Goal: Transaction & Acquisition: Purchase product/service

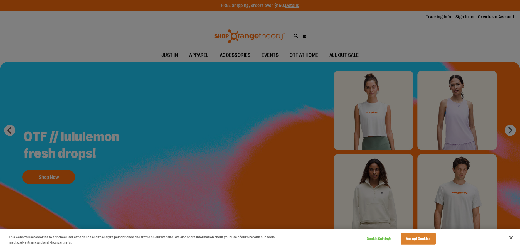
type input "**********"
click at [165, 113] on div at bounding box center [260, 124] width 520 height 248
click at [159, 31] on div at bounding box center [260, 124] width 520 height 248
click at [382, 207] on div at bounding box center [260, 124] width 520 height 248
click at [512, 128] on div at bounding box center [260, 124] width 520 height 248
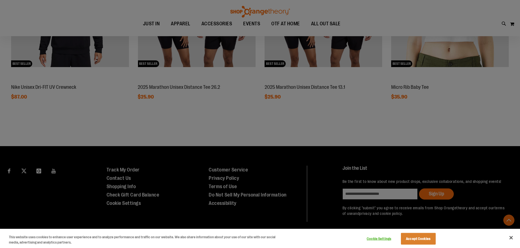
scroll to position [583, 0]
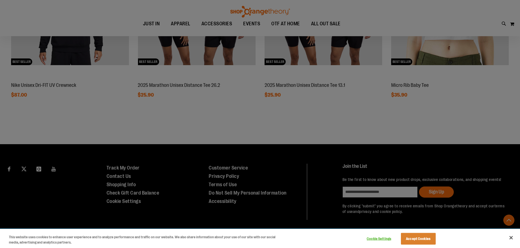
click at [261, 229] on div "This website uses cookies to enhance user experience and to analyze performance…" at bounding box center [143, 238] width 286 height 19
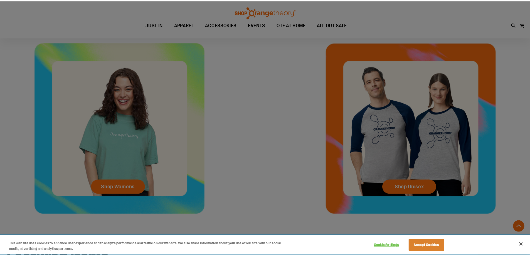
scroll to position [194, 0]
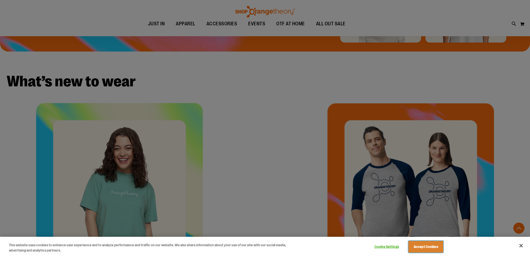
click at [428, 248] on button "Accept Cookies" at bounding box center [425, 247] width 35 height 12
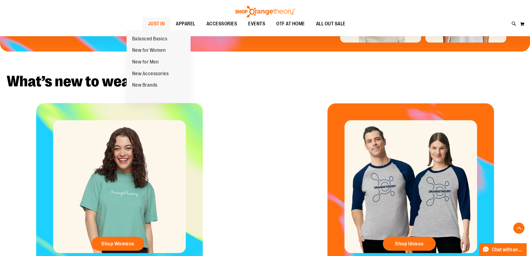
click at [148, 27] on span "JUST IN" at bounding box center [156, 24] width 17 height 13
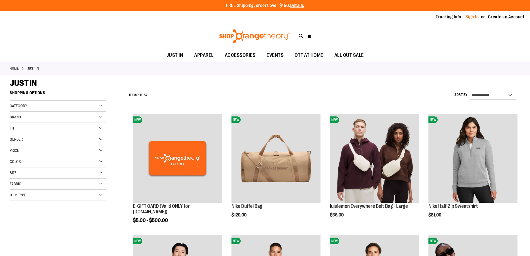
type input "**********"
click at [471, 16] on link "Sign In" at bounding box center [471, 17] width 13 height 6
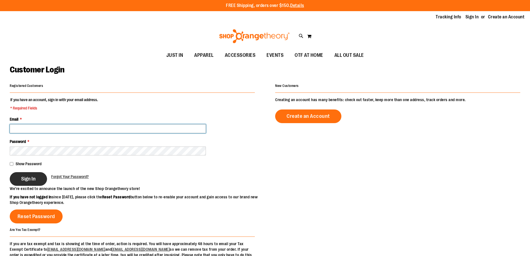
type input "**********"
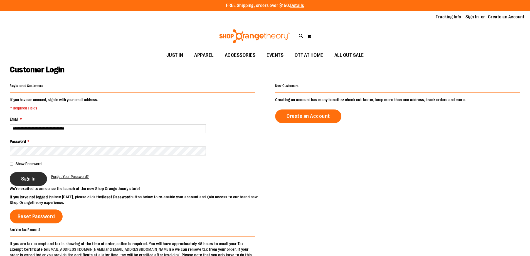
type input "**********"
click at [27, 175] on button "Sign In" at bounding box center [28, 179] width 37 height 14
click at [36, 178] on div "Sign In" at bounding box center [30, 179] width 41 height 14
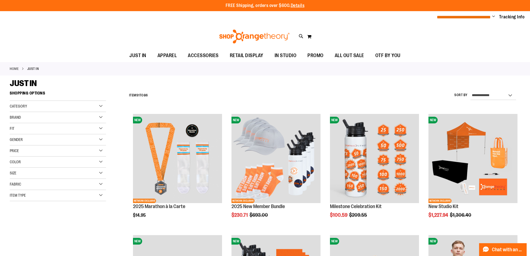
type input "**********"
click at [481, 16] on span "**********" at bounding box center [464, 17] width 54 height 4
click at [492, 16] on span "Change" at bounding box center [493, 16] width 3 height 5
click at [474, 27] on link "My Account" at bounding box center [473, 27] width 49 height 11
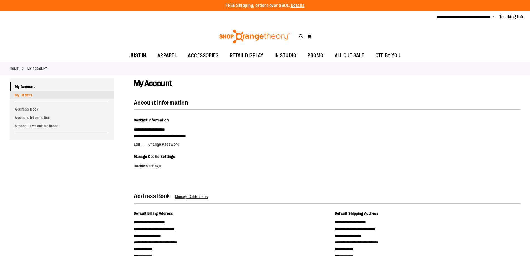
type input "**********"
click at [27, 95] on link "My Orders" at bounding box center [62, 95] width 104 height 8
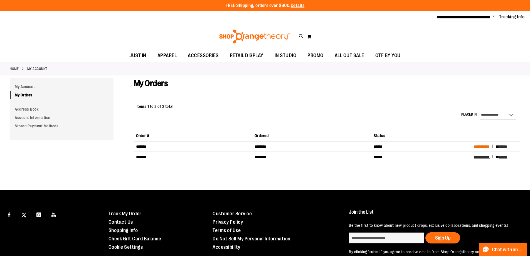
type input "**********"
click at [489, 146] on span "**********" at bounding box center [482, 146] width 16 height 4
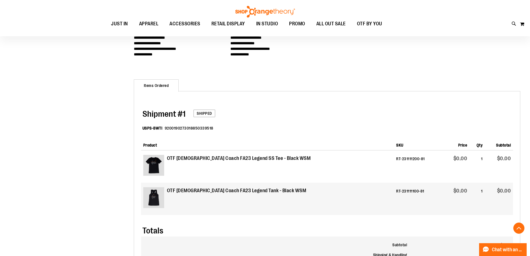
scroll to position [102, 0]
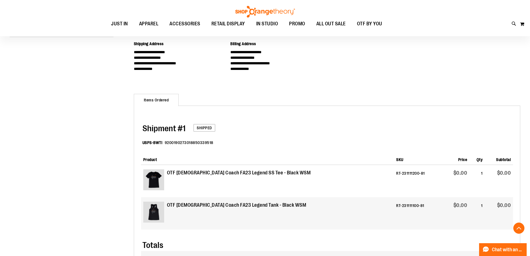
type input "**********"
drag, startPoint x: 167, startPoint y: 143, endPoint x: 221, endPoint y: 143, distance: 54.5
click at [221, 143] on dl "USPS-BWTI 9200190273018850339518" at bounding box center [327, 143] width 370 height 18
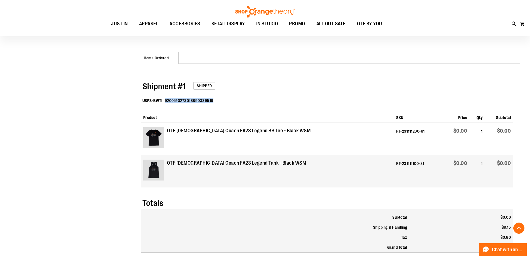
scroll to position [130, 0]
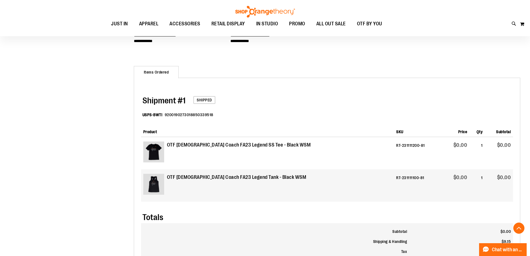
click at [215, 101] on span "Shipped" at bounding box center [204, 100] width 22 height 8
click at [178, 115] on dd "9200190273018850339518" at bounding box center [189, 115] width 49 height 6
click at [202, 115] on dd "9200190273018850339518" at bounding box center [189, 115] width 49 height 6
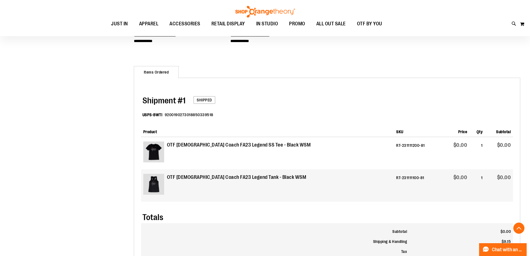
click at [193, 111] on dl "USPS-BWTI 9200190273018850339518" at bounding box center [327, 115] width 370 height 18
click at [192, 115] on dd "9200190273018850339518" at bounding box center [189, 115] width 49 height 6
copy dd "9200190273018850339518"
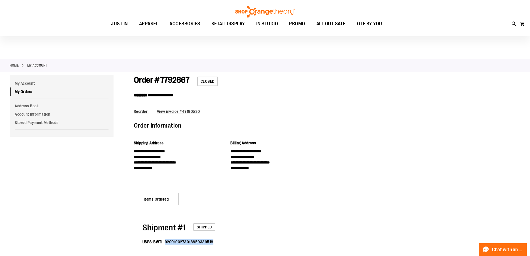
scroll to position [0, 0]
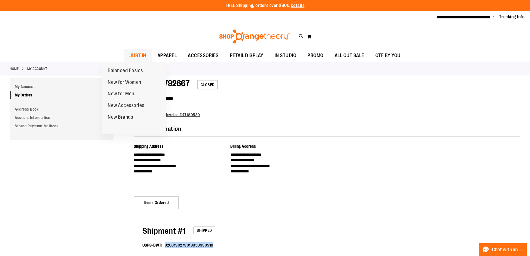
click at [129, 56] on span "JUST IN" at bounding box center [137, 55] width 17 height 13
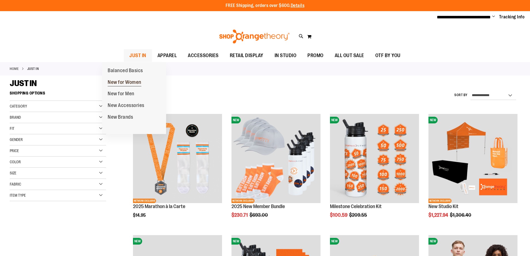
type input "**********"
click at [116, 81] on span "New for Women" at bounding box center [125, 82] width 34 height 7
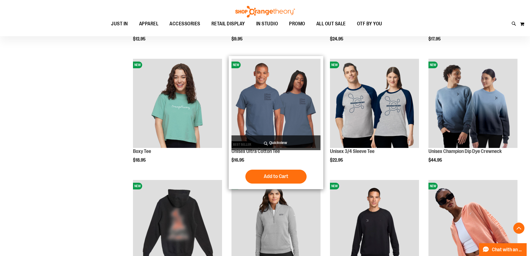
scroll to position [185, 0]
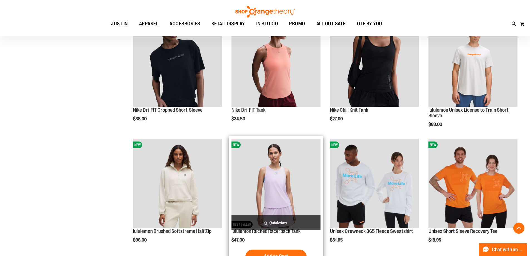
scroll to position [510, 0]
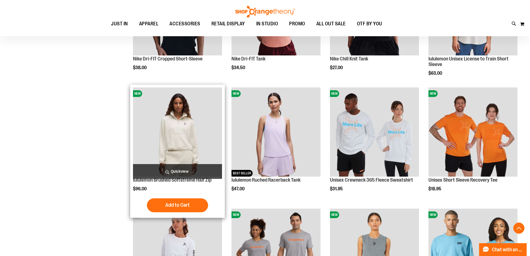
type input "**********"
click at [192, 139] on img "product" at bounding box center [177, 131] width 89 height 89
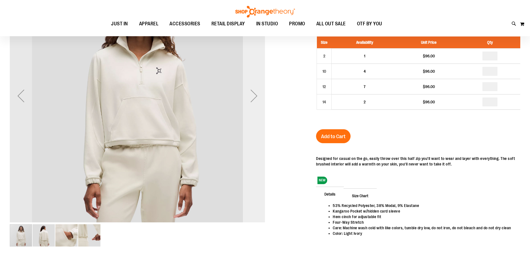
type input "**********"
click at [248, 92] on div "Next" at bounding box center [254, 96] width 22 height 22
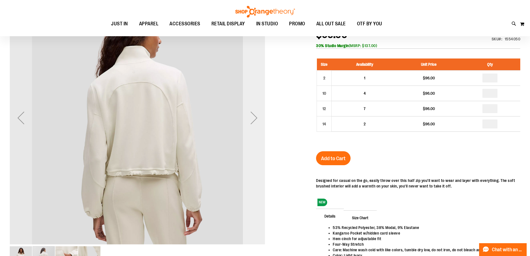
scroll to position [23, 0]
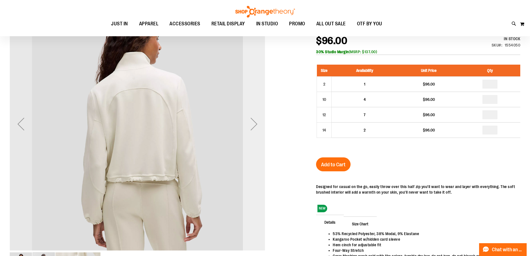
click at [256, 127] on div "Next" at bounding box center [254, 124] width 22 height 22
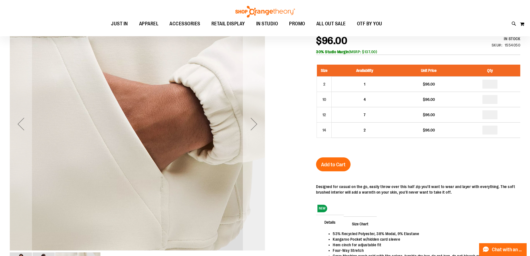
click at [256, 127] on div "Next" at bounding box center [254, 124] width 22 height 22
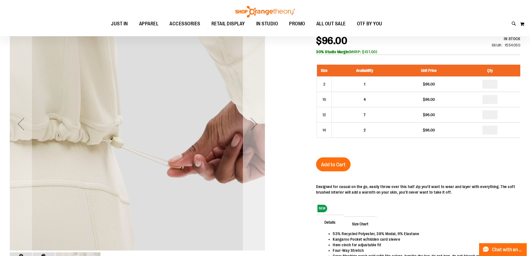
click at [256, 127] on div "Next" at bounding box center [254, 124] width 22 height 22
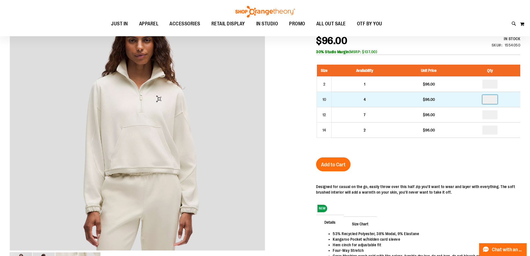
click at [496, 99] on input "number" at bounding box center [489, 99] width 15 height 9
type input "*"
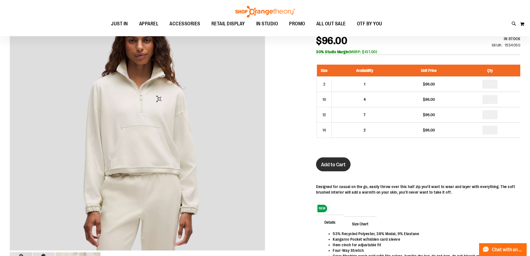
click at [333, 167] on button "Add to Cart" at bounding box center [333, 164] width 34 height 14
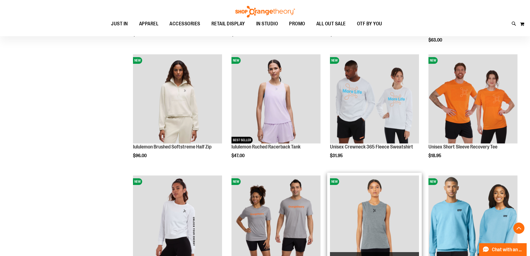
scroll to position [213, 0]
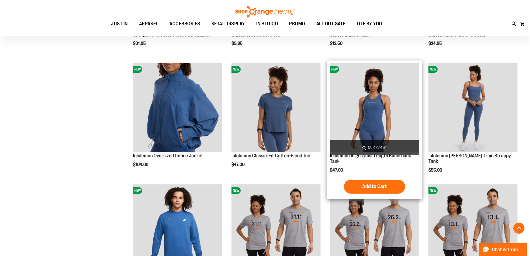
scroll to position [436, 0]
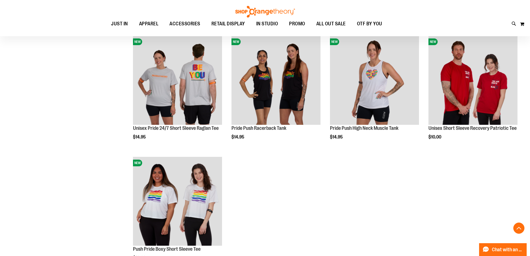
scroll to position [982, 0]
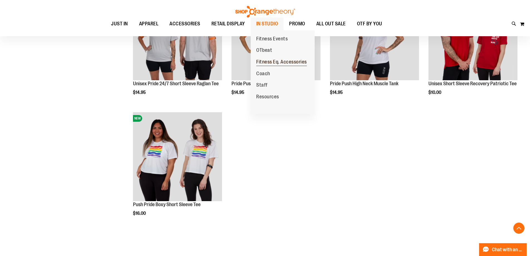
type input "**********"
click at [267, 63] on span "Fitness Eq. Accessories" at bounding box center [281, 62] width 51 height 7
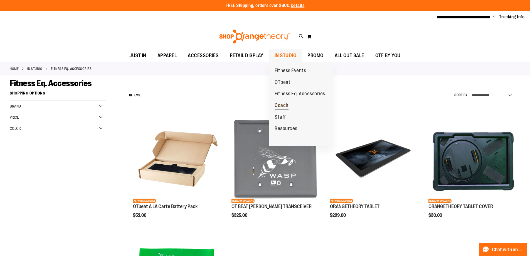
type input "**********"
click at [286, 105] on span "Coach" at bounding box center [282, 105] width 14 height 7
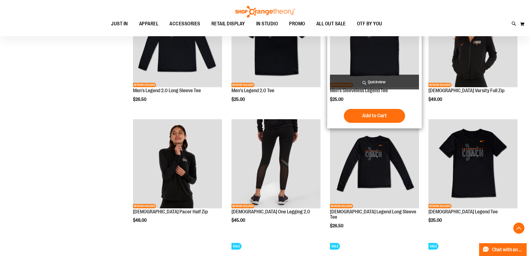
scroll to position [231, 0]
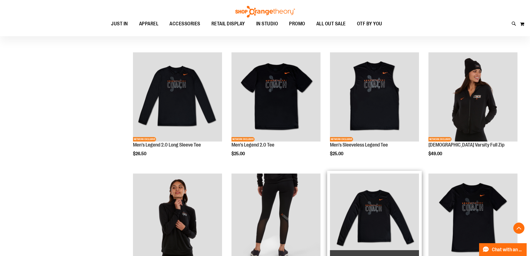
scroll to position [185, 0]
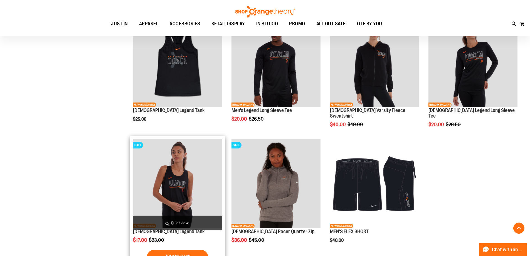
scroll to position [482, 0]
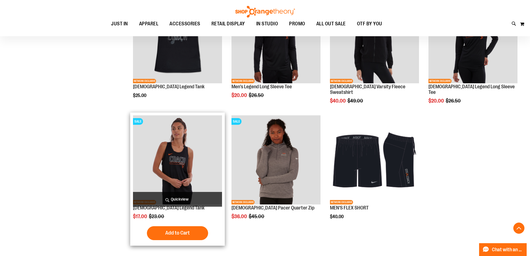
type input "**********"
click at [194, 176] on img "product" at bounding box center [177, 159] width 89 height 89
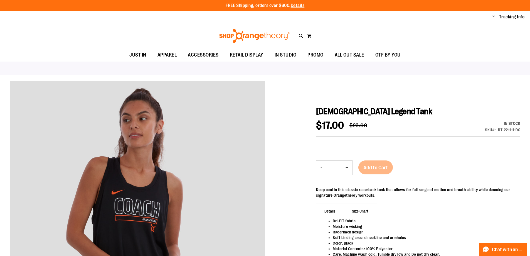
click at [345, 167] on button "+" at bounding box center [346, 167] width 11 height 14
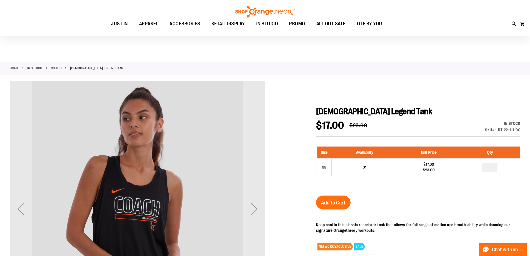
scroll to position [55, 0]
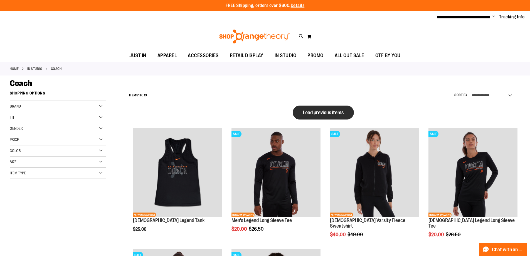
type input "**********"
click at [326, 115] on button "Load previous items" at bounding box center [323, 112] width 61 height 14
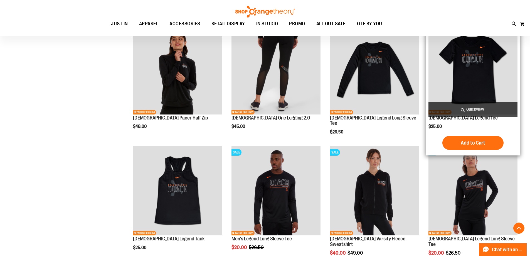
scroll to position [334, 0]
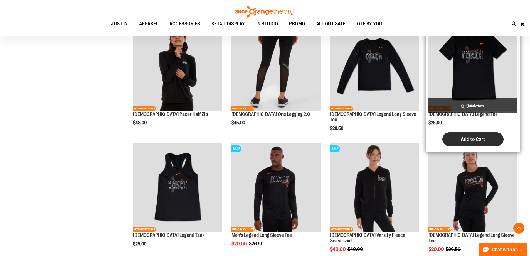
click at [473, 140] on span "Add to Cart" at bounding box center [473, 139] width 24 height 6
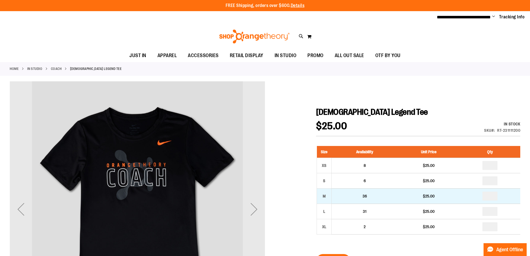
type input "**********"
click at [489, 196] on input "number" at bounding box center [489, 195] width 15 height 9
type input "*"
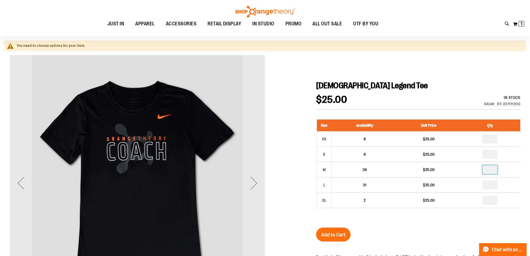
scroll to position [65, 0]
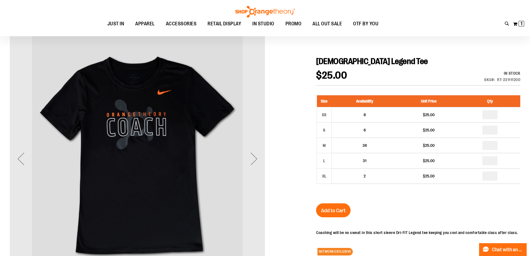
click at [343, 209] on span "Add to Cart" at bounding box center [333, 210] width 24 height 6
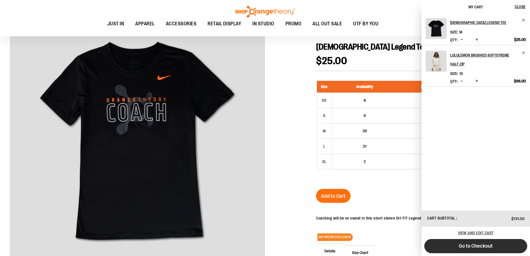
click at [486, 247] on span "Go to Checkout" at bounding box center [476, 246] width 34 height 6
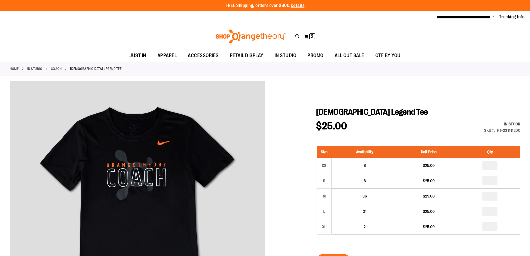
scroll to position [65, 0]
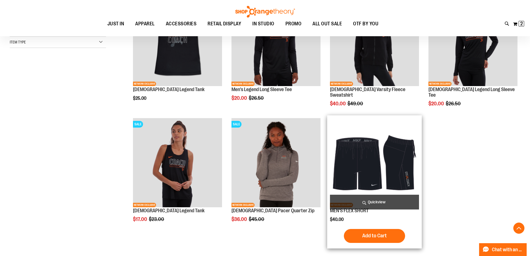
scroll to position [130, 0]
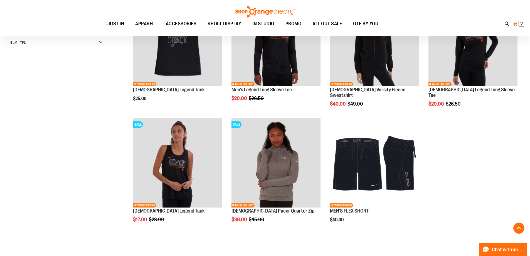
type input "**********"
click at [518, 23] on button "My Cart 2 2 items" at bounding box center [519, 23] width 12 height 9
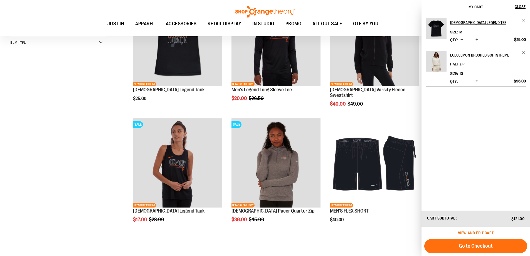
click at [466, 233] on span "View and edit cart" at bounding box center [476, 232] width 36 height 4
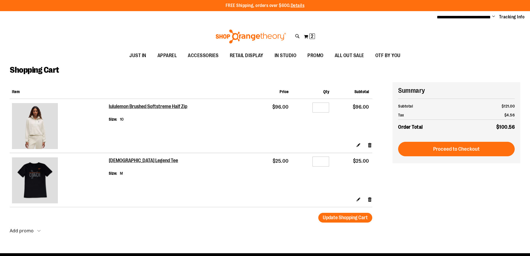
type input "**********"
click at [41, 125] on img at bounding box center [35, 126] width 46 height 46
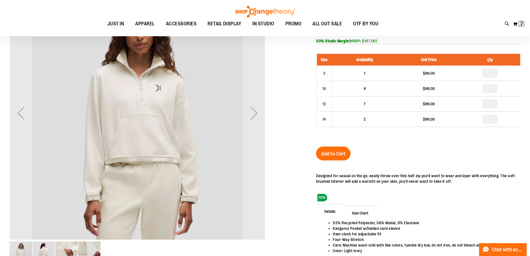
scroll to position [36, 0]
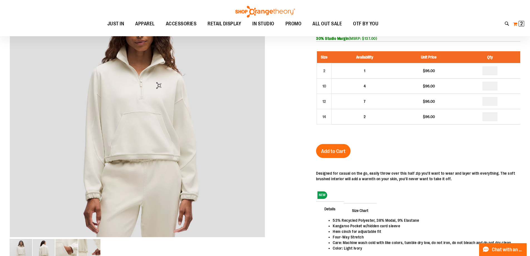
type input "**********"
click at [521, 23] on span "2" at bounding box center [521, 24] width 3 height 6
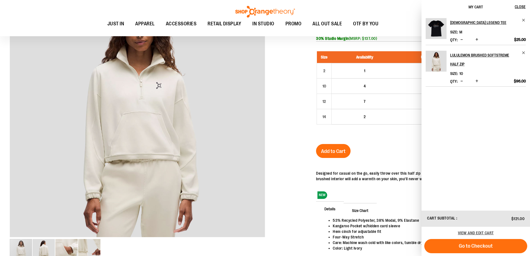
click at [527, 52] on div "Ladies Legend Tee Size M" at bounding box center [475, 112] width 108 height 196
click at [524, 53] on span "Remove item" at bounding box center [524, 53] width 4 height 4
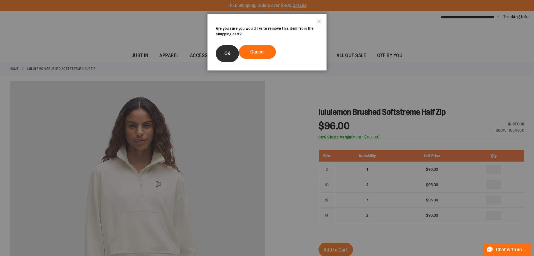
click at [225, 51] on span "OK" at bounding box center [227, 54] width 6 height 6
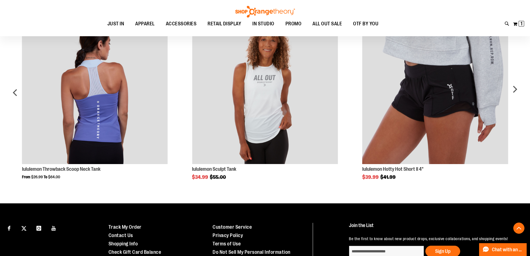
scroll to position [313, 0]
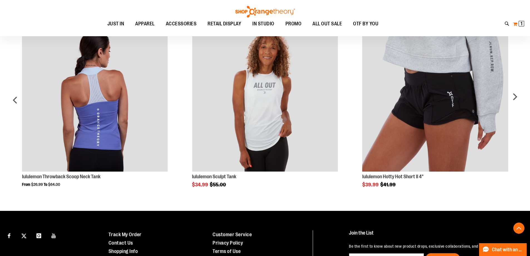
click at [516, 23] on button "My Cart 1 1 items" at bounding box center [519, 23] width 12 height 9
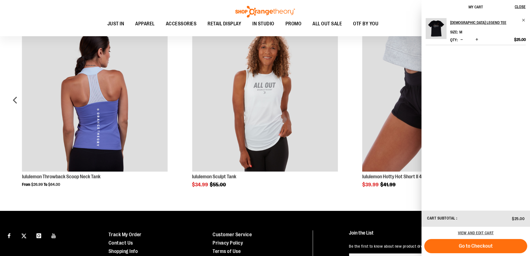
click at [491, 250] on button "Go to Checkout" at bounding box center [475, 246] width 103 height 14
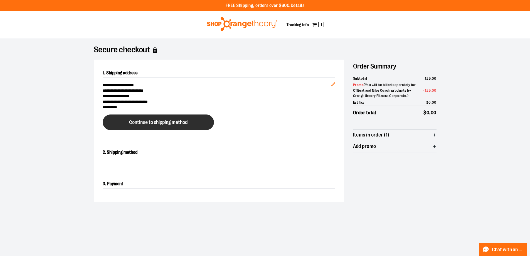
click at [152, 122] on span "Continue to shipping method" at bounding box center [158, 122] width 58 height 5
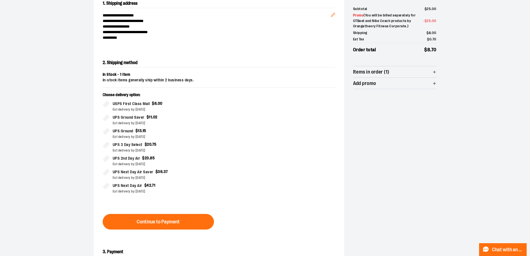
scroll to position [95, 0]
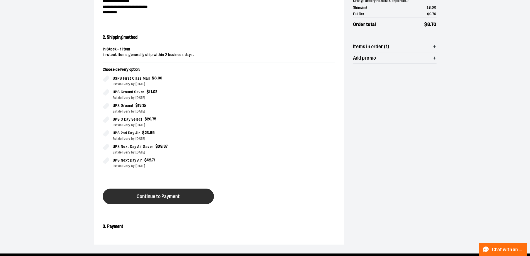
click at [159, 194] on span "Continue to Payment" at bounding box center [158, 196] width 43 height 5
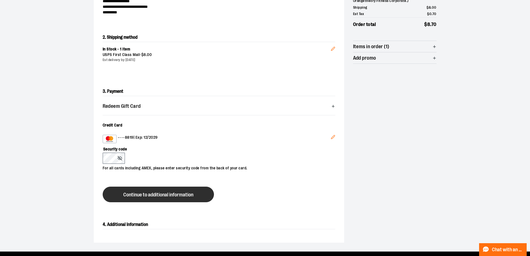
click at [178, 194] on span "Continue to additional information" at bounding box center [158, 194] width 70 height 5
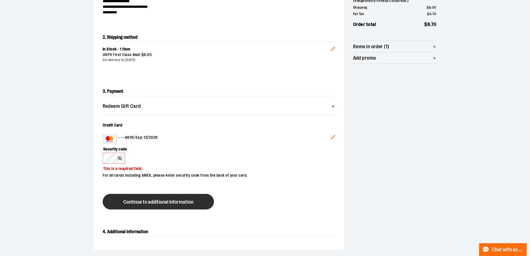
click at [141, 198] on button "Continue to additional information" at bounding box center [158, 202] width 111 height 16
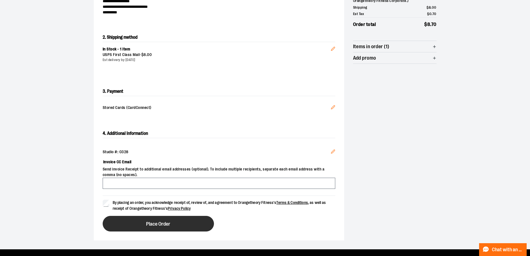
click at [161, 225] on span "Place Order" at bounding box center [158, 223] width 24 height 5
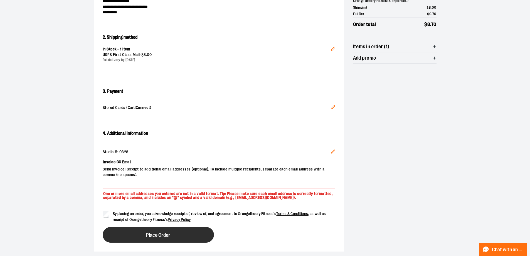
click at [143, 234] on button "Place Order" at bounding box center [158, 235] width 111 height 16
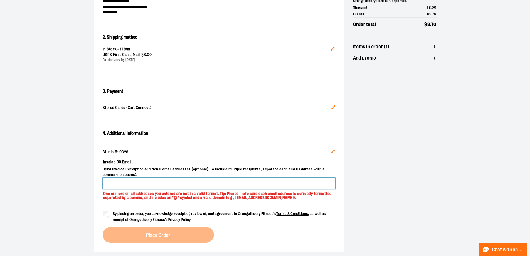
click at [139, 184] on input "Invoice CC Email" at bounding box center [219, 182] width 233 height 11
type input "**********"
click at [156, 237] on div "By placing an order, you acknowledge receipt of, review of, and agreement to Or…" at bounding box center [219, 224] width 233 height 36
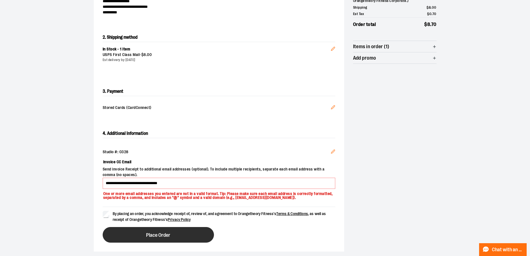
click at [129, 234] on button "Place Order" at bounding box center [158, 235] width 111 height 16
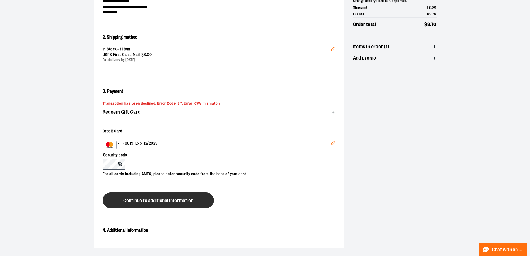
click at [135, 205] on button "Continue to additional information" at bounding box center [158, 200] width 111 height 16
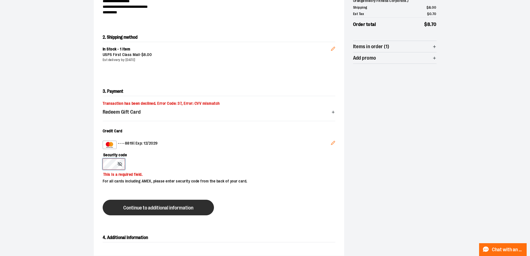
click at [118, 162] on button at bounding box center [121, 164] width 6 height 4
click at [140, 208] on span "Continue to additional information" at bounding box center [158, 207] width 70 height 5
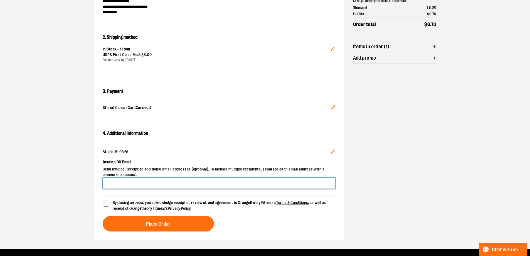
click at [153, 187] on input "Invoice CC Email" at bounding box center [219, 182] width 233 height 11
type input "**********"
drag, startPoint x: 147, startPoint y: 185, endPoint x: 57, endPoint y: 179, distance: 90.4
click at [57, 179] on section "**********" at bounding box center [265, 96] width 530 height 305
click at [119, 182] on input "Invoice CC Email" at bounding box center [219, 182] width 233 height 11
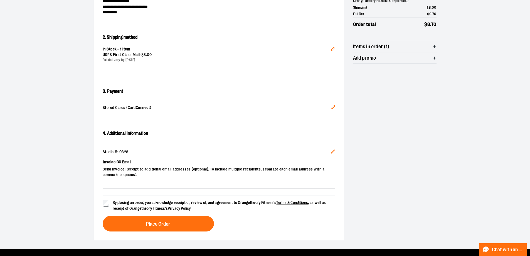
click at [272, 219] on div "By placing an order, you acknowledge receipt of, review of, and agreement to Or…" at bounding box center [219, 213] width 233 height 36
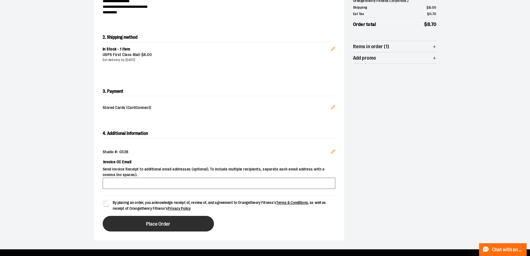
click at [190, 222] on button "Place Order" at bounding box center [158, 224] width 111 height 16
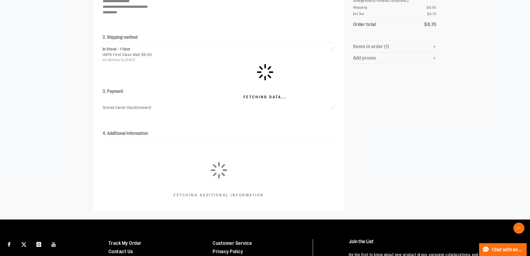
click at [261, 155] on div "Fetching Data..." at bounding box center [265, 82] width 530 height 276
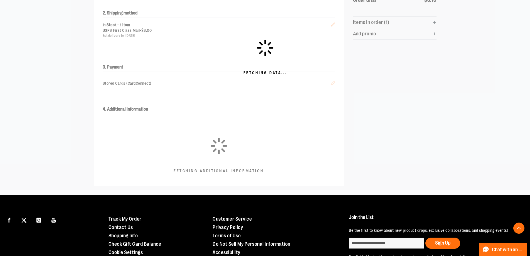
scroll to position [150, 0]
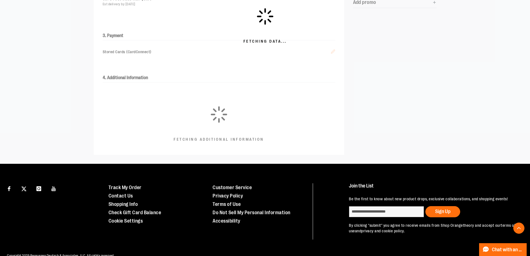
click at [292, 75] on div "Fetching Data..." at bounding box center [265, 26] width 530 height 276
click at [325, 33] on div "Fetching Data..." at bounding box center [265, 26] width 530 height 276
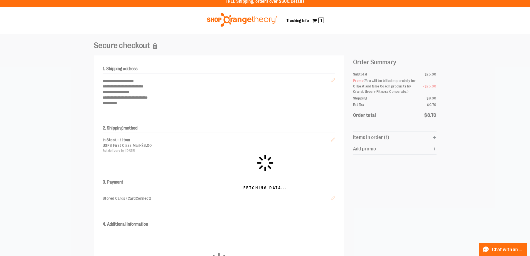
scroll to position [0, 0]
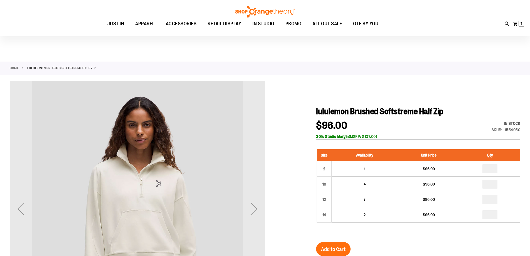
scroll to position [36, 0]
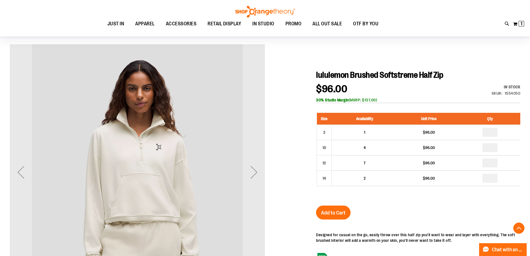
scroll to position [313, 0]
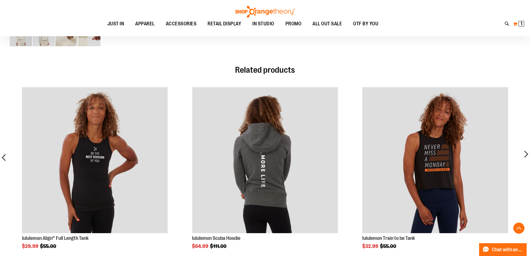
type input "**********"
click at [521, 24] on span "1" at bounding box center [521, 24] width 2 height 6
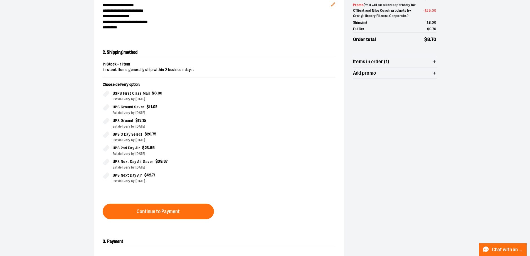
scroll to position [83, 0]
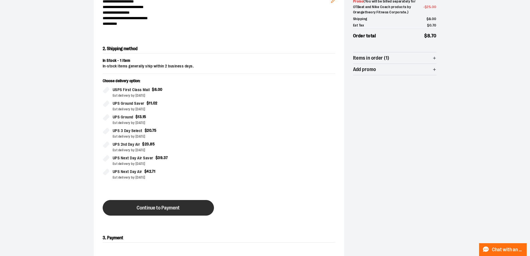
click at [160, 206] on span "Continue to Payment" at bounding box center [158, 207] width 43 height 5
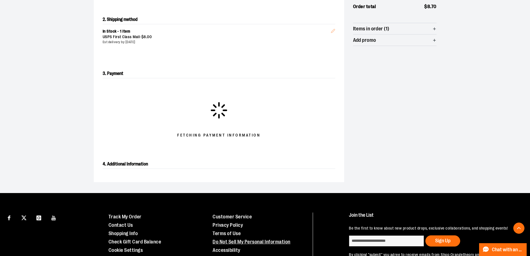
scroll to position [153, 0]
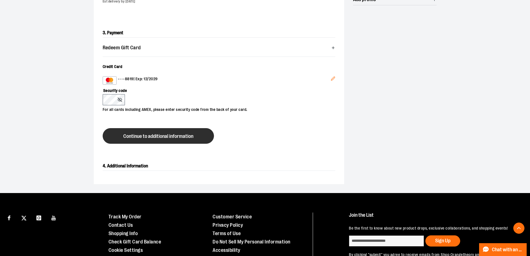
click at [134, 136] on span "Continue to additional information" at bounding box center [158, 136] width 70 height 5
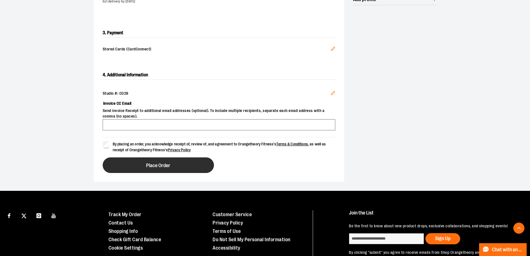
click at [122, 159] on button "Place Order" at bounding box center [158, 165] width 111 height 16
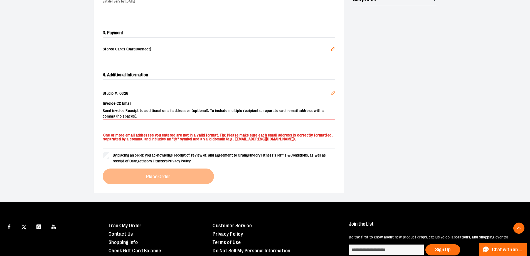
click at [108, 164] on label "By placing an order, you acknowledge receipt of, review of, and agreement to Or…" at bounding box center [219, 158] width 233 height 12
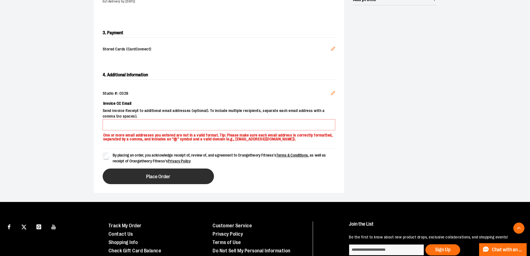
click at [138, 182] on button "Place Order" at bounding box center [158, 176] width 111 height 16
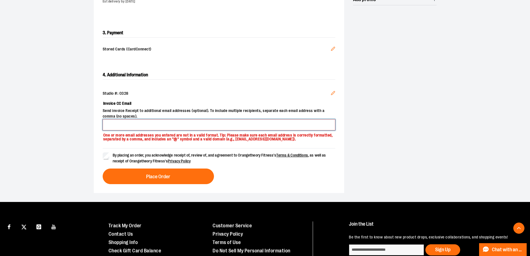
click at [164, 122] on input "Invoice CC Email" at bounding box center [219, 124] width 233 height 11
type input "**********"
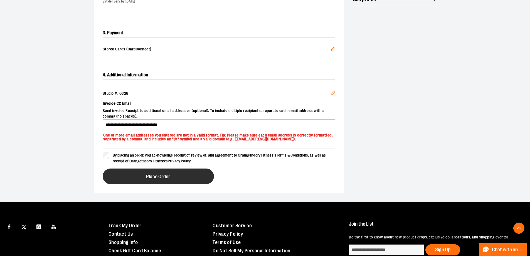
click at [132, 178] on button "Place Order" at bounding box center [158, 176] width 111 height 16
